Goal: Task Accomplishment & Management: Complete application form

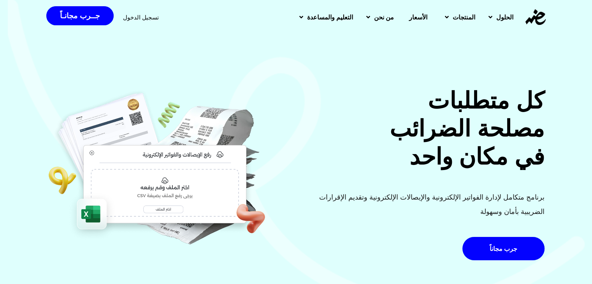
click at [140, 18] on span "تسجيل الدخول" at bounding box center [141, 17] width 36 height 6
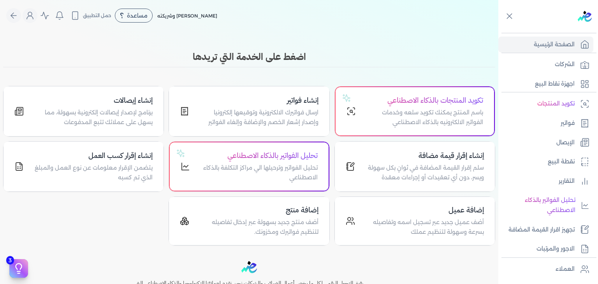
click at [126, 57] on h3 "اضغط على الخدمة التي تريدها" at bounding box center [249, 57] width 492 height 14
click at [548, 128] on link "فواتير" at bounding box center [545, 123] width 95 height 16
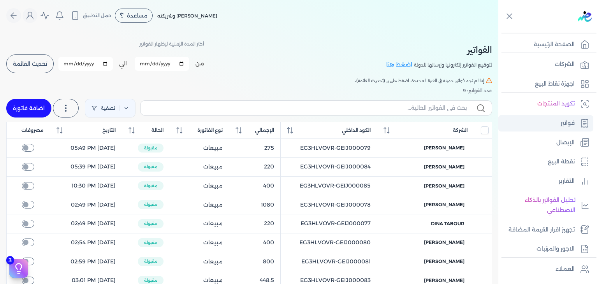
click at [559, 123] on link "فواتير" at bounding box center [545, 123] width 95 height 16
click at [308, 130] on div "الكود الداخلي" at bounding box center [329, 130] width 84 height 7
click at [425, 109] on input "text" at bounding box center [307, 108] width 320 height 8
paste input "EG3HLVOVR-GEIJ000086"
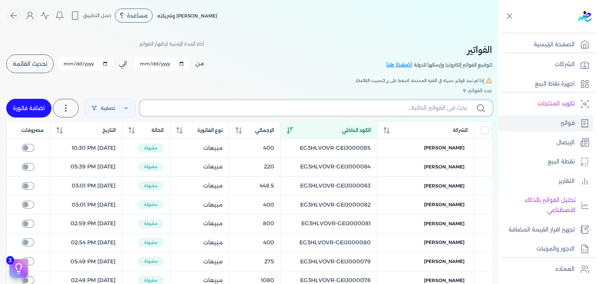
type input "EG3HLVOVR-GEIJ000086"
checkbox input "false"
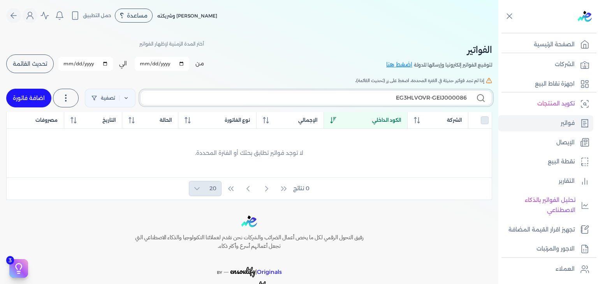
type input "EG3HLVOVR-GEIJ000086"
click at [27, 98] on link "اضافة فاتورة" at bounding box center [28, 98] width 45 height 19
select select "EGP"
select select "B"
select select "EGS"
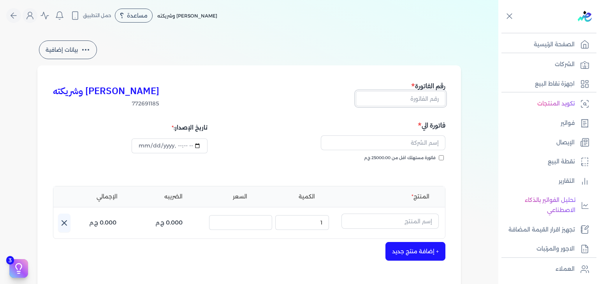
click at [400, 98] on input "text" at bounding box center [401, 98] width 90 height 15
paste input "EG3HLVOVR-GEIJ000086"
type input "EG3HLVOVR-GEIJ000086"
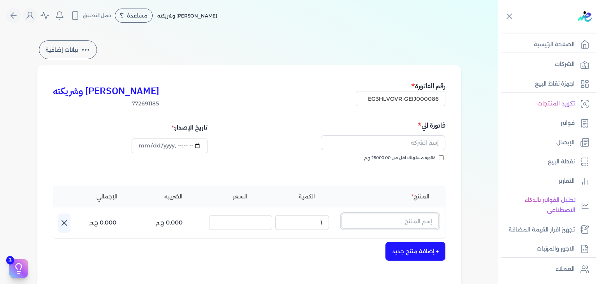
click at [426, 221] on input "text" at bounding box center [389, 221] width 97 height 15
paste input "فاسيو او دي بيرفيوم نسائي - 100 مللي"
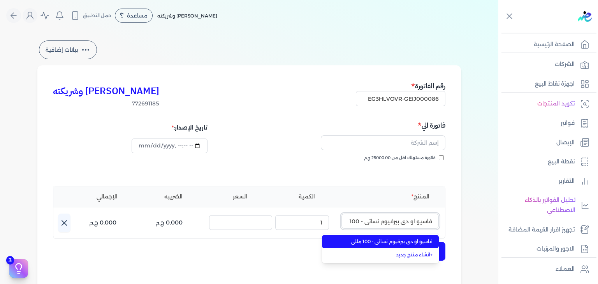
scroll to position [0, -11]
type input "فاسيو او دي بيرفيوم نسائي - 100 مللي"
click at [417, 240] on span "فاسيو او دي بيرفيوم نسائي - 100 مللي" at bounding box center [384, 241] width 95 height 7
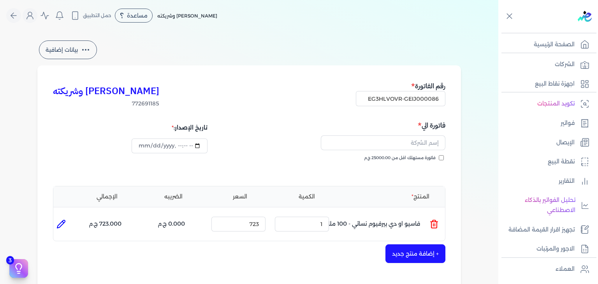
click at [441, 156] on input "فاتورة مستهلك اقل من 25000.00 ج.م" at bounding box center [441, 157] width 5 height 5
checkbox input "true"
drag, startPoint x: 416, startPoint y: 144, endPoint x: 413, endPoint y: 149, distance: 6.3
click at [416, 144] on input "text" at bounding box center [383, 142] width 125 height 15
paste input "[PERSON_NAME] [PERSON_NAME]"
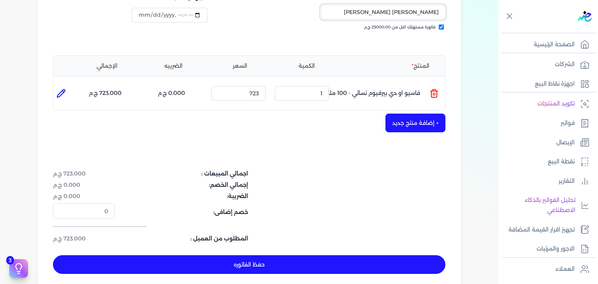
scroll to position [156, 0]
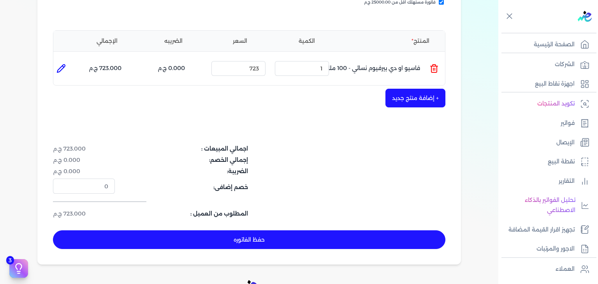
type input "[PERSON_NAME] [PERSON_NAME]"
click at [269, 241] on button "حفظ الفاتوره" at bounding box center [249, 239] width 392 height 19
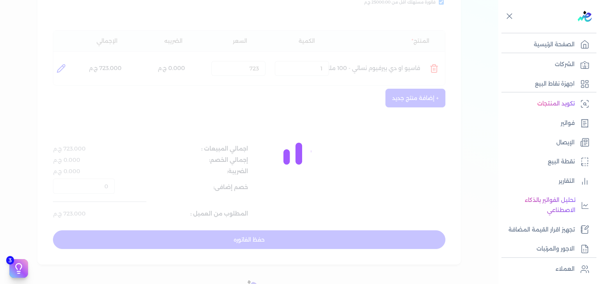
type input "[DATE]"
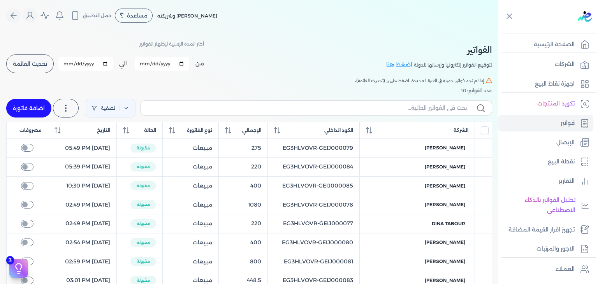
click at [426, 103] on label at bounding box center [316, 107] width 352 height 15
click at [426, 104] on input "text" at bounding box center [307, 108] width 320 height 8
paste input "EG3HLVOVR-GEIJ000086"
type input "EG3HLVOVR-GEIJ000086"
checkbox input "false"
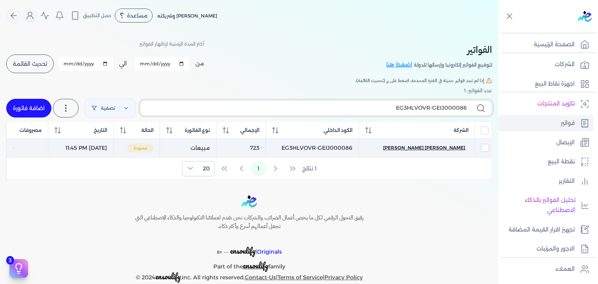
type input "EG3HLVOVR-GEIJ000086"
click at [432, 146] on span "[PERSON_NAME] [PERSON_NAME]" at bounding box center [424, 147] width 82 height 7
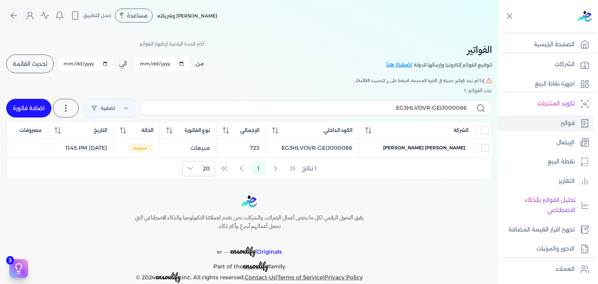
select select "EGP"
select select "B"
select select "EGS"
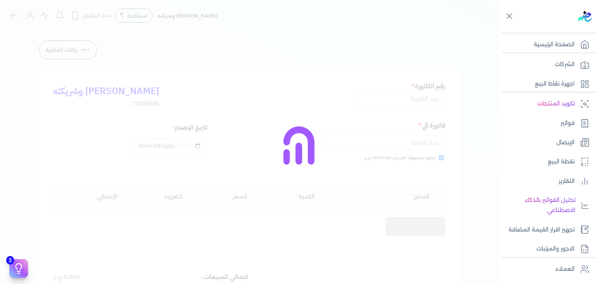
type input "EG3HLVOVR-GEIJ000086"
checkbox input "true"
type input "[DATE]T23:45"
type input "[DATE]"
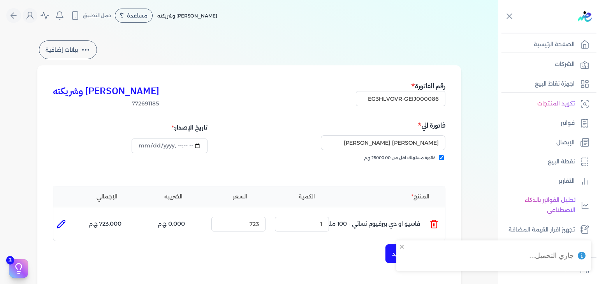
type input "[DATE]T23:45"
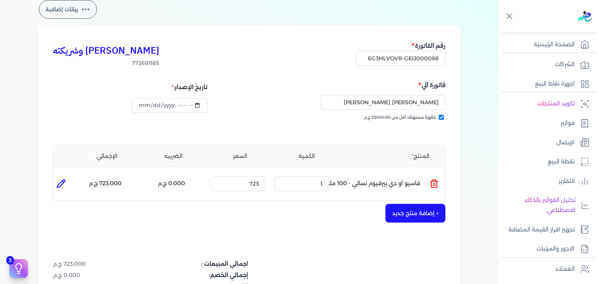
scroll to position [156, 0]
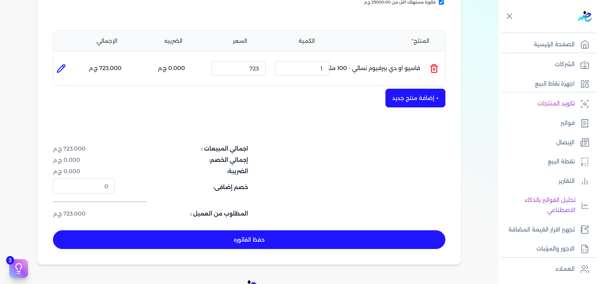
click at [356, 232] on button "حفظ الفاتوره" at bounding box center [249, 239] width 392 height 19
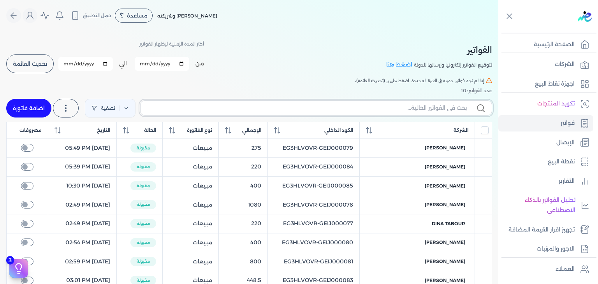
click at [162, 108] on input "text" at bounding box center [307, 108] width 320 height 8
paste input "EG3HLVOVR-GEIJ000087"
type input "EG3HLVOVR-GEIJ000087"
checkbox input "false"
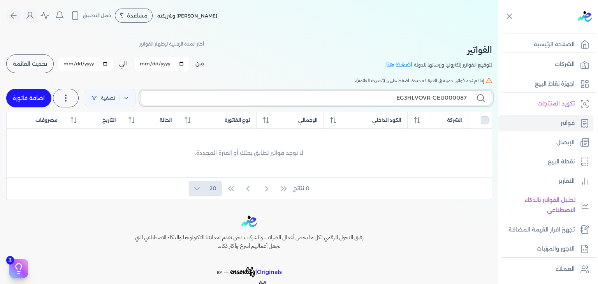
type input "EG3HLVOVR-GEIJ000087"
click at [14, 94] on link "اضافة فاتورة" at bounding box center [28, 98] width 45 height 19
select select "EGP"
select select "B"
select select "EGS"
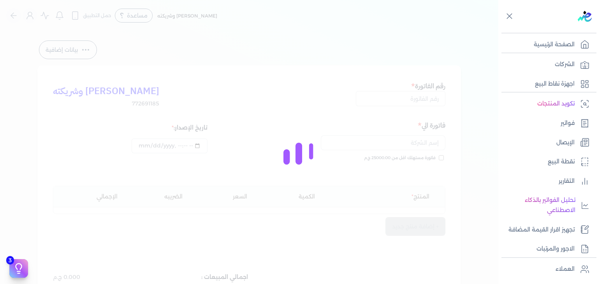
type input "[DATE]T23:45:57"
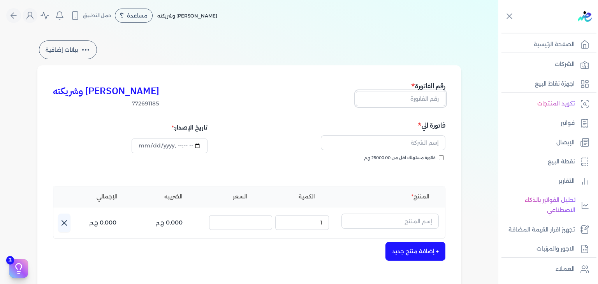
click at [402, 101] on input "text" at bounding box center [401, 98] width 90 height 15
paste input "EG3HLVOVR-GEIJ000087"
type input "EG3HLVOVR-GEIJ000087"
click at [443, 159] on input "فاتورة مستهلك اقل من 25000.00 ج.م" at bounding box center [441, 157] width 5 height 5
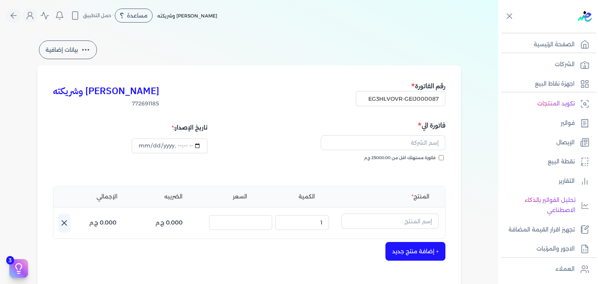
checkbox input "true"
drag, startPoint x: 407, startPoint y: 144, endPoint x: 414, endPoint y: 148, distance: 7.7
click at [407, 144] on input "text" at bounding box center [383, 142] width 125 height 15
paste input "[PERSON_NAME]"
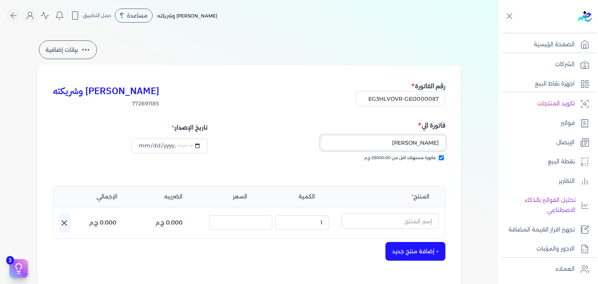
type input "[PERSON_NAME]"
click at [400, 225] on input "text" at bounding box center [389, 221] width 97 height 15
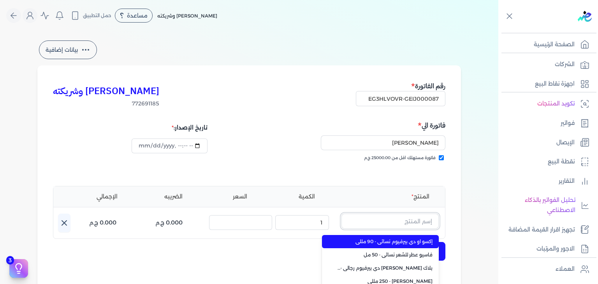
paste input "طقم هدايا ابيك ادفنشر مكون من ( او دي تواليت 100مللي - سبراي بيرفيوم 200مللي) ر…"
type input "طقم هدايا ابيك ادفنشر مكون من ( او دي تواليت 100مللي - سبراي بيرفيوم 200مللي) ر…"
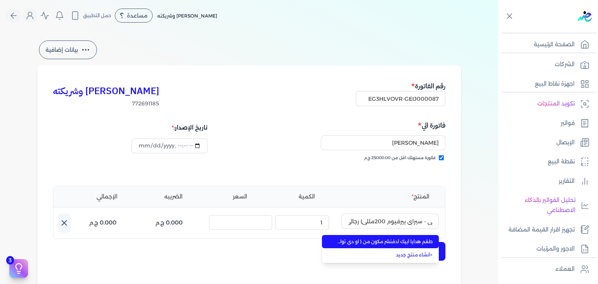
click at [400, 242] on span "طقم هدايا ابيك ادفنشر مكون من ( او دي تواليت 100مللي - سبراي بيرفيوم 200مللي) ر…" at bounding box center [384, 241] width 95 height 7
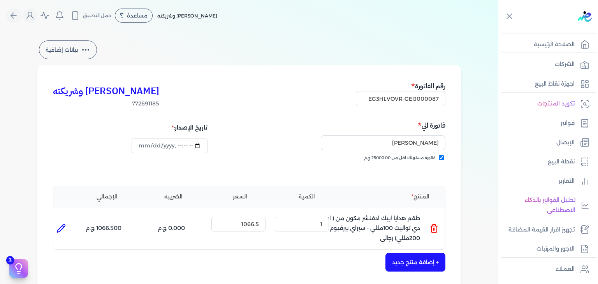
scroll to position [195, 0]
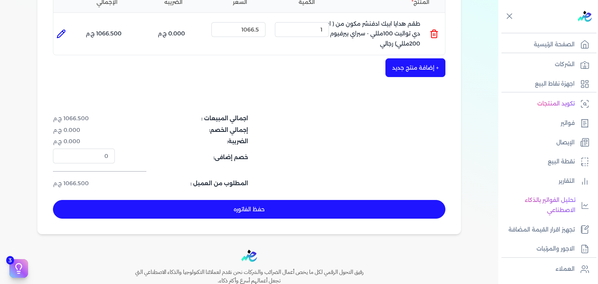
click at [339, 207] on button "حفظ الفاتوره" at bounding box center [249, 209] width 392 height 19
type input "[DATE]"
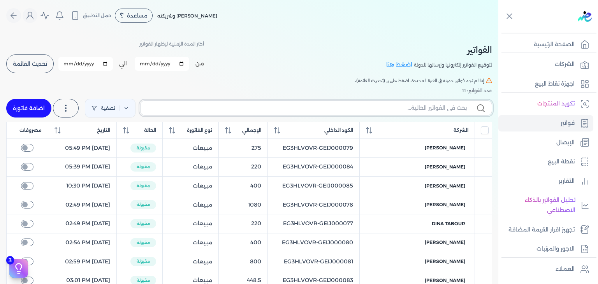
click at [439, 104] on input "text" at bounding box center [307, 108] width 320 height 8
paste input "طقم هدايا ابيك ادفنشر مكون من ( او دي تواليت 100مللي - سبراي بيرفيوم 200مللي) ر…"
type input "طقم هدايا ابيك ادفنشر مكون من ( او دي تواليت 100مللي - سبراي بيرفيوم 200مللي) ر…"
checkbox input "false"
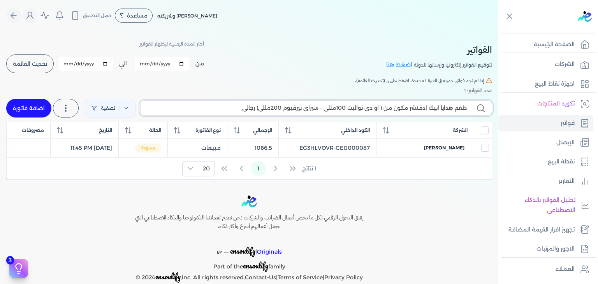
click at [406, 110] on input "طقم هدايا ابيك ادفنشر مكون من ( او دي تواليت 100مللي - سبراي بيرفيوم 200مللي) ر…" at bounding box center [307, 108] width 320 height 8
paste input "EG3HLVOVR-GEIJ000087"
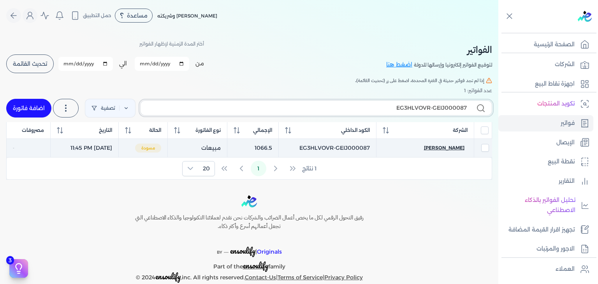
type input "EG3HLVOVR-GEIJ000087"
click at [448, 148] on span "[PERSON_NAME]" at bounding box center [444, 147] width 40 height 7
select select "EGP"
select select "B"
select select "EGS"
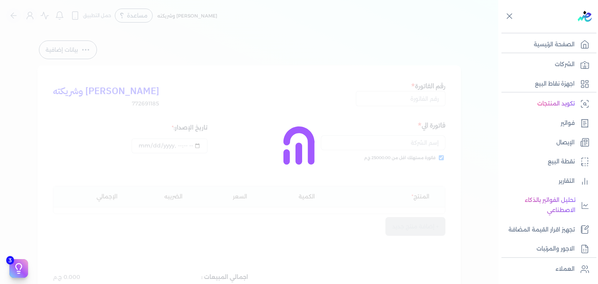
type input "EG3HLVOVR-GEIJ000087"
checkbox input "true"
type input "[DATE]T23:45:57"
type input "[DATE]"
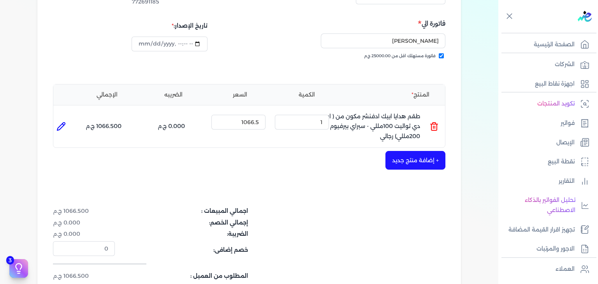
scroll to position [156, 0]
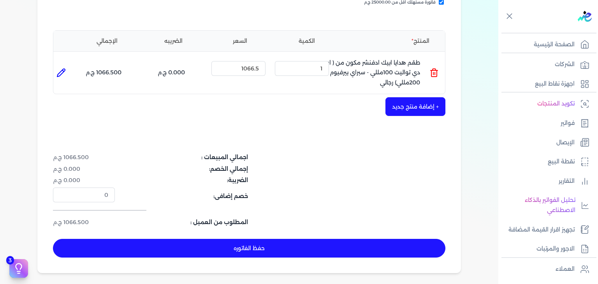
click at [374, 249] on button "حفظ الفاتوره" at bounding box center [249, 248] width 392 height 19
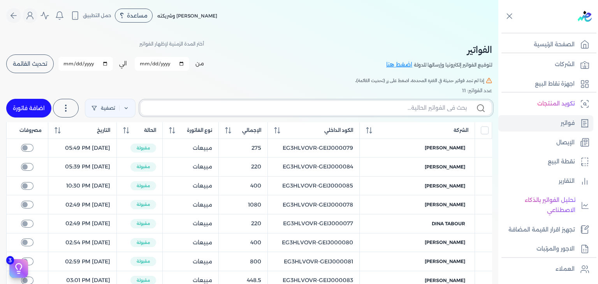
click at [299, 110] on input "text" at bounding box center [307, 108] width 320 height 8
paste input "EG3HLVOVR-GEIJ000088"
type input "EG3HLVOVR-GEIJ000088"
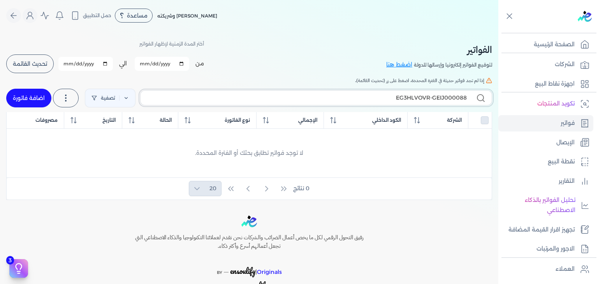
checkbox input "false"
type input "EG3HLVOVR-GEIJ000088"
click at [39, 97] on link "اضافة فاتورة" at bounding box center [28, 98] width 45 height 19
select select "EGP"
select select "B"
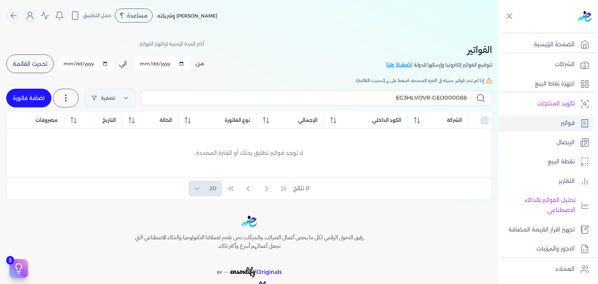
select select "EGS"
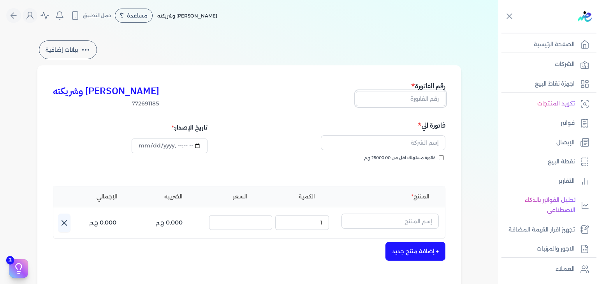
drag, startPoint x: 428, startPoint y: 100, endPoint x: 432, endPoint y: 109, distance: 10.4
click at [428, 100] on input "text" at bounding box center [401, 98] width 90 height 15
paste input "EG3HLVOVR-GEIJ000088"
type input "EG3HLVOVR-GEIJ000088"
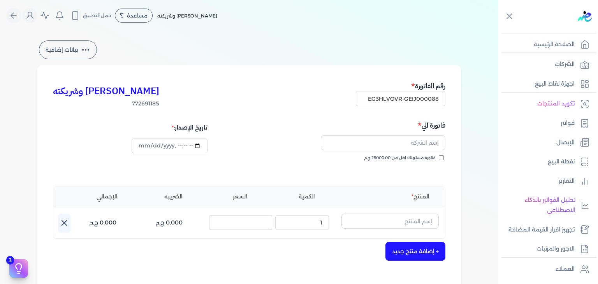
click at [439, 156] on label "فاتورة مستهلك اقل من 25000.00 ج.م" at bounding box center [404, 158] width 80 height 6
click at [439, 156] on input "فاتورة مستهلك اقل من 25000.00 ج.م" at bounding box center [441, 157] width 5 height 5
checkbox input "true"
drag, startPoint x: 411, startPoint y: 140, endPoint x: 434, endPoint y: 149, distance: 24.3
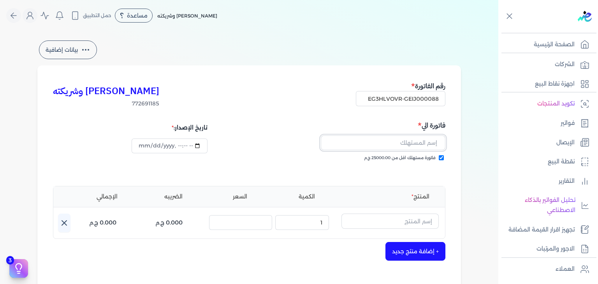
click at [411, 140] on input "text" at bounding box center [383, 142] width 125 height 15
paste input "[PERSON_NAME] [PERSON_NAME]"
type input "[PERSON_NAME] [PERSON_NAME]"
click at [407, 222] on input "text" at bounding box center [389, 221] width 97 height 15
paste input "دير مس او دي بيرفيوم نسائي - 100 مللي"
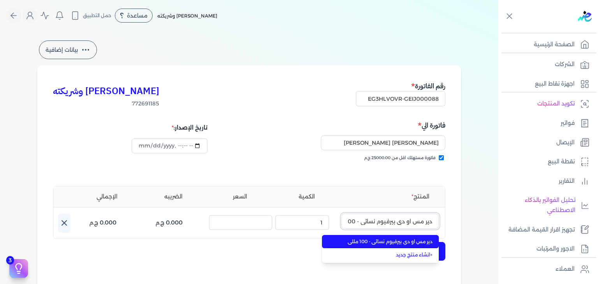
scroll to position [0, -16]
type input "دير مس او دي بيرفيوم نسائي - 100 مللي"
click at [400, 244] on span "دير مس او دي بيرفيوم نسائي - 100 مللي" at bounding box center [384, 241] width 95 height 7
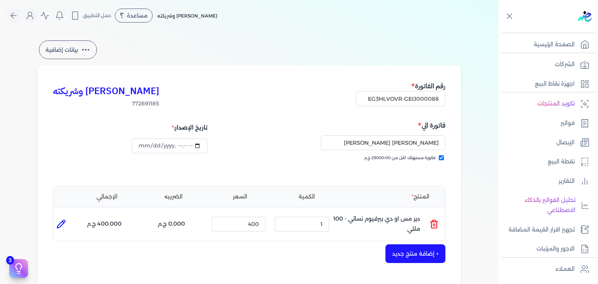
click at [411, 253] on button "+ إضافة منتج جديد" at bounding box center [415, 253] width 60 height 19
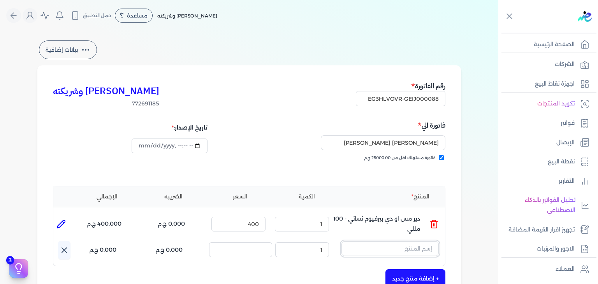
click at [410, 254] on input "text" at bounding box center [389, 248] width 97 height 15
paste input "دير مس او دي بيرفيوم نسائي - 100 مللي"
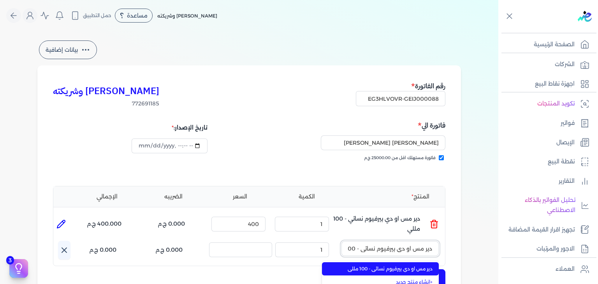
scroll to position [0, -16]
type input "دير مس او دي بيرفيوم نسائي - 100 مللي"
click at [407, 269] on span "دير مس او دي بيرفيوم نسائي - 100 مللي" at bounding box center [384, 268] width 95 height 7
type input "2"
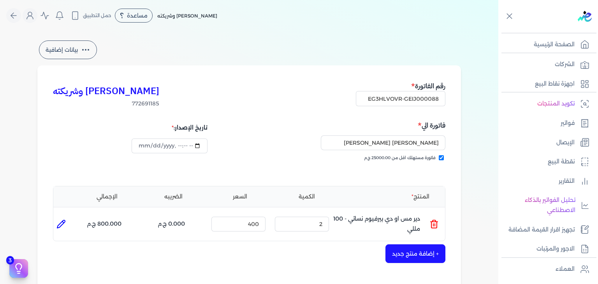
scroll to position [117, 0]
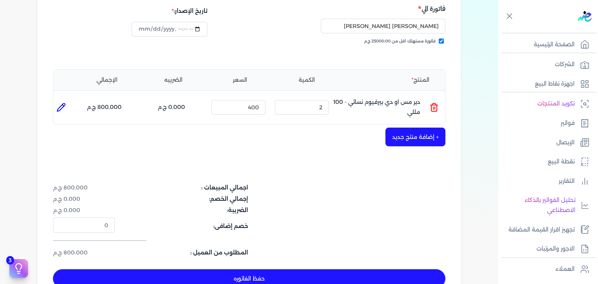
click at [365, 276] on button "حفظ الفاتوره" at bounding box center [249, 278] width 392 height 19
type input "[DATE]"
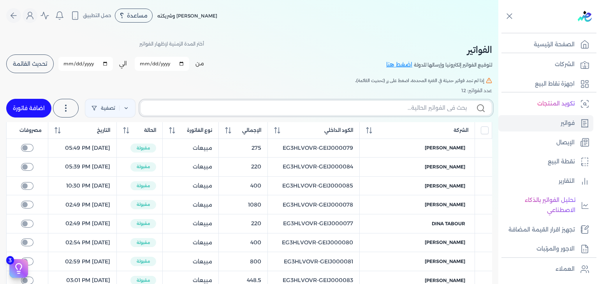
click at [373, 111] on input "text" at bounding box center [307, 108] width 320 height 8
paste input "EG3HLVOVR-GEIJ000088"
type input "EG3HLVOVR-GEIJ000088"
checkbox input "false"
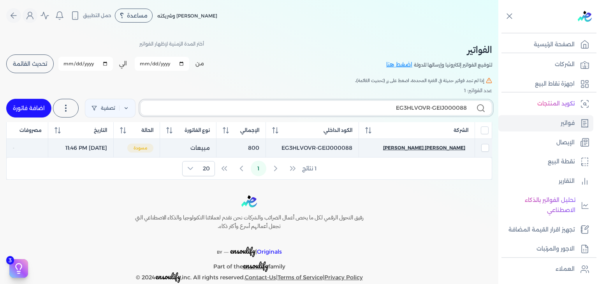
type input "EG3HLVOVR-GEIJ000088"
click at [423, 150] on span "[PERSON_NAME] [PERSON_NAME]" at bounding box center [424, 147] width 82 height 7
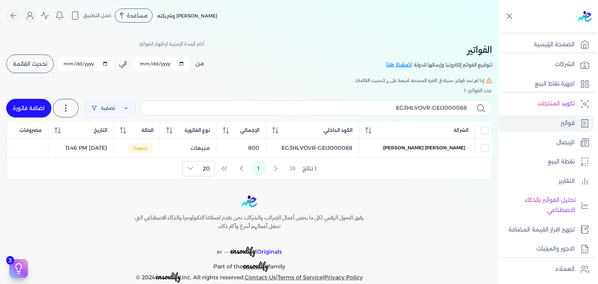
select select "EGP"
select select "B"
select select "EGS"
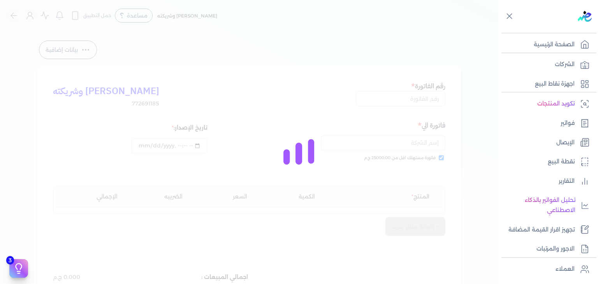
type input "EG3HLVOVR-GEIJ000088"
checkbox input "true"
type input "[DATE]T23:46:57"
type input "[DATE]"
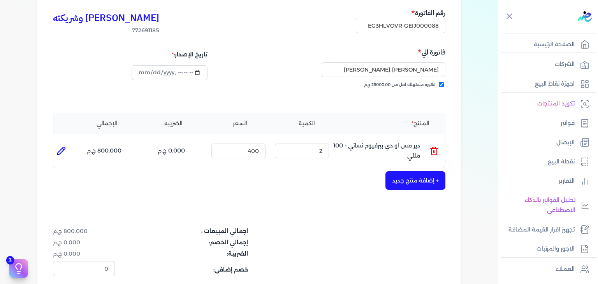
scroll to position [156, 0]
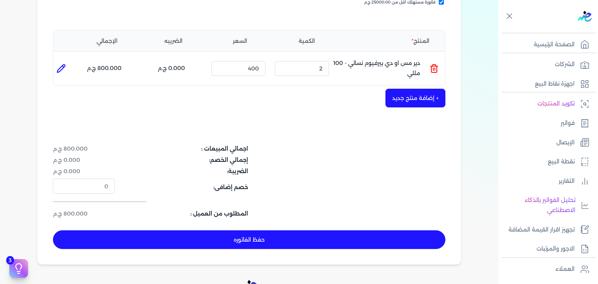
click at [333, 242] on button "حفظ الفاتوره" at bounding box center [249, 239] width 392 height 19
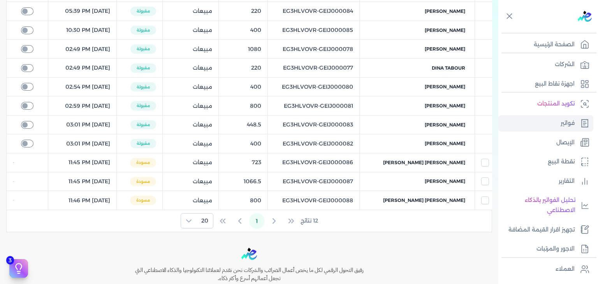
scroll to position [148, 0]
